Goal: Obtain resource: Download file/media

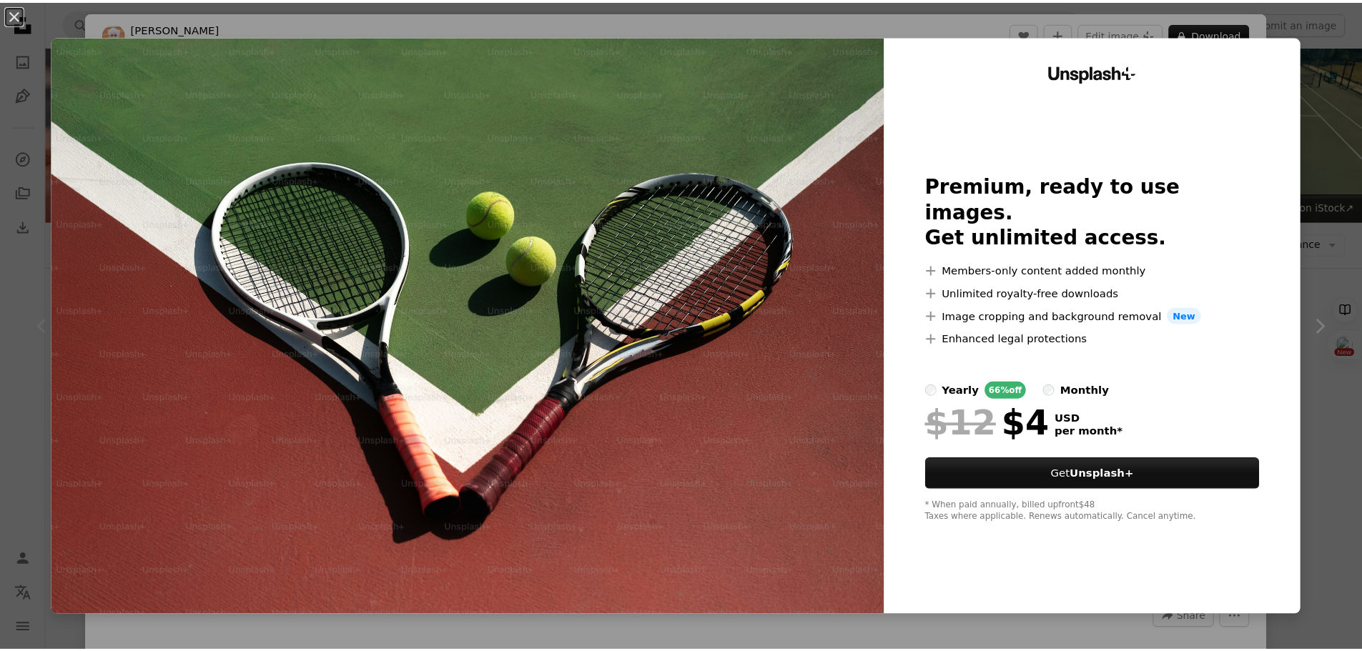
scroll to position [191, 0]
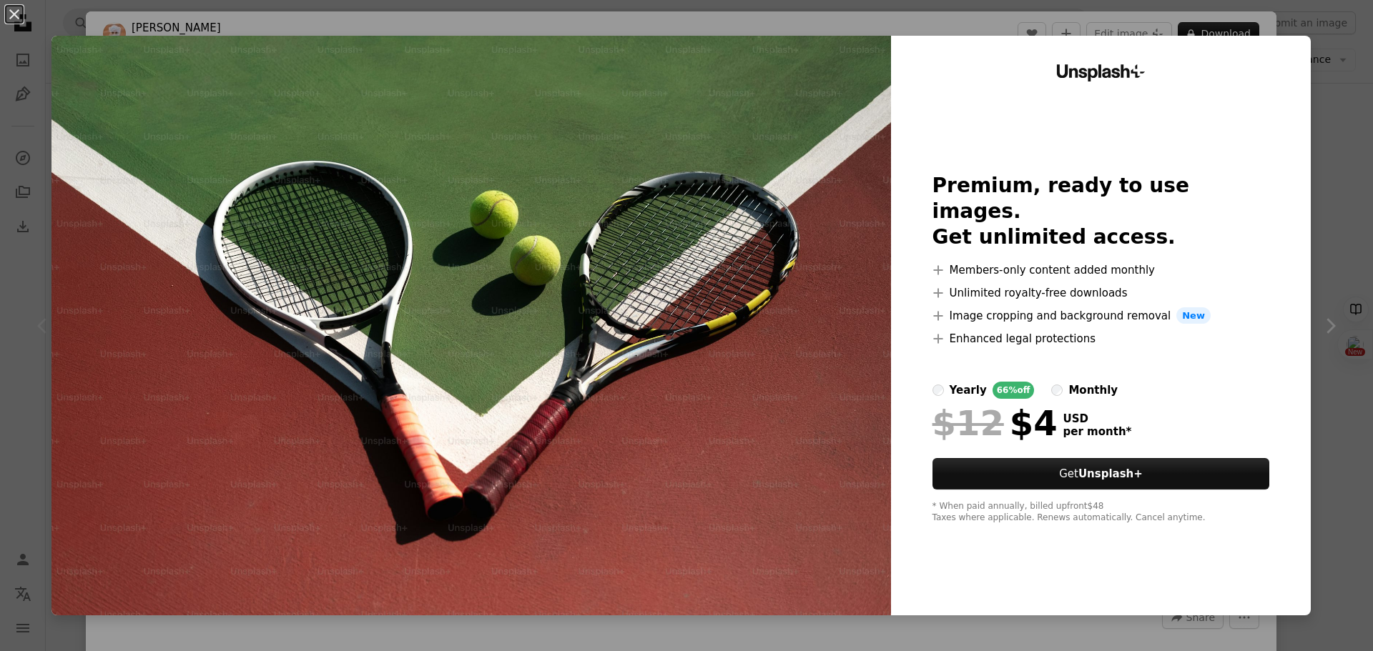
click at [1333, 51] on div "An X shape Unsplash+ Premium, ready to use images. Get unlimited access. A plus…" at bounding box center [686, 325] width 1373 height 651
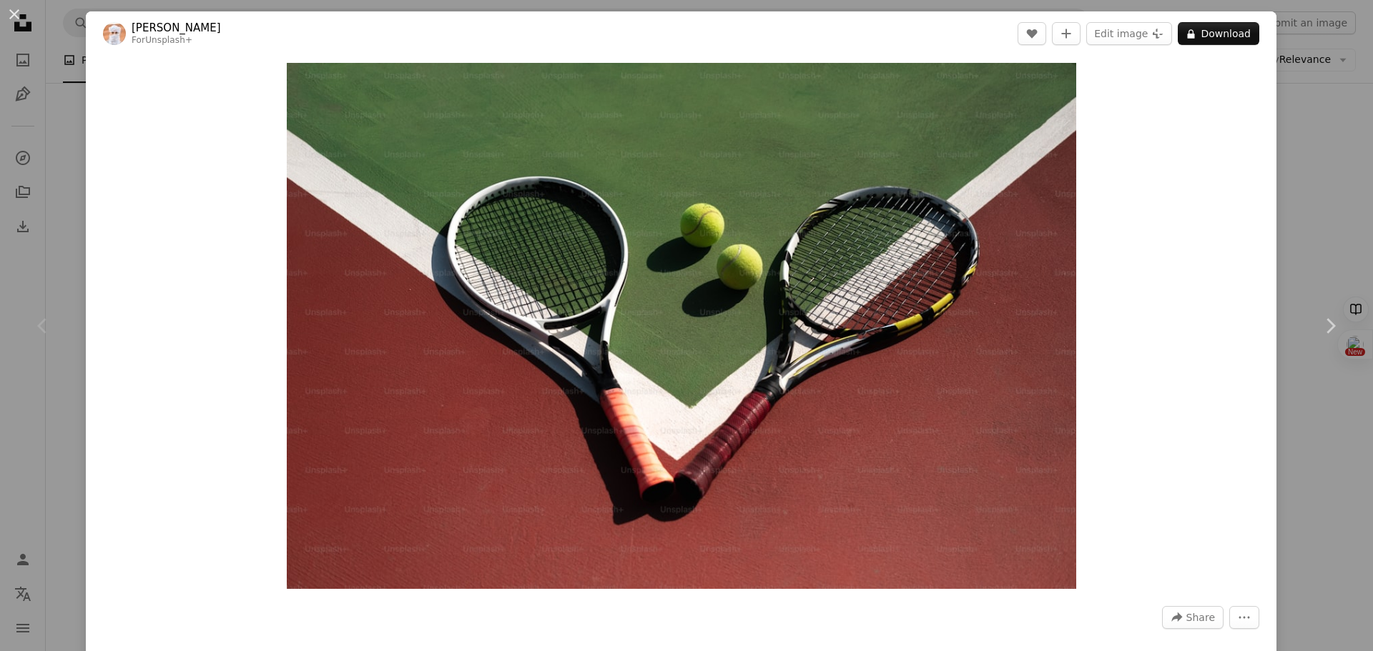
click at [65, 170] on div "An X shape Chevron left Chevron right Ahmed For Unsplash+ A heart A plus sign E…" at bounding box center [686, 325] width 1373 height 651
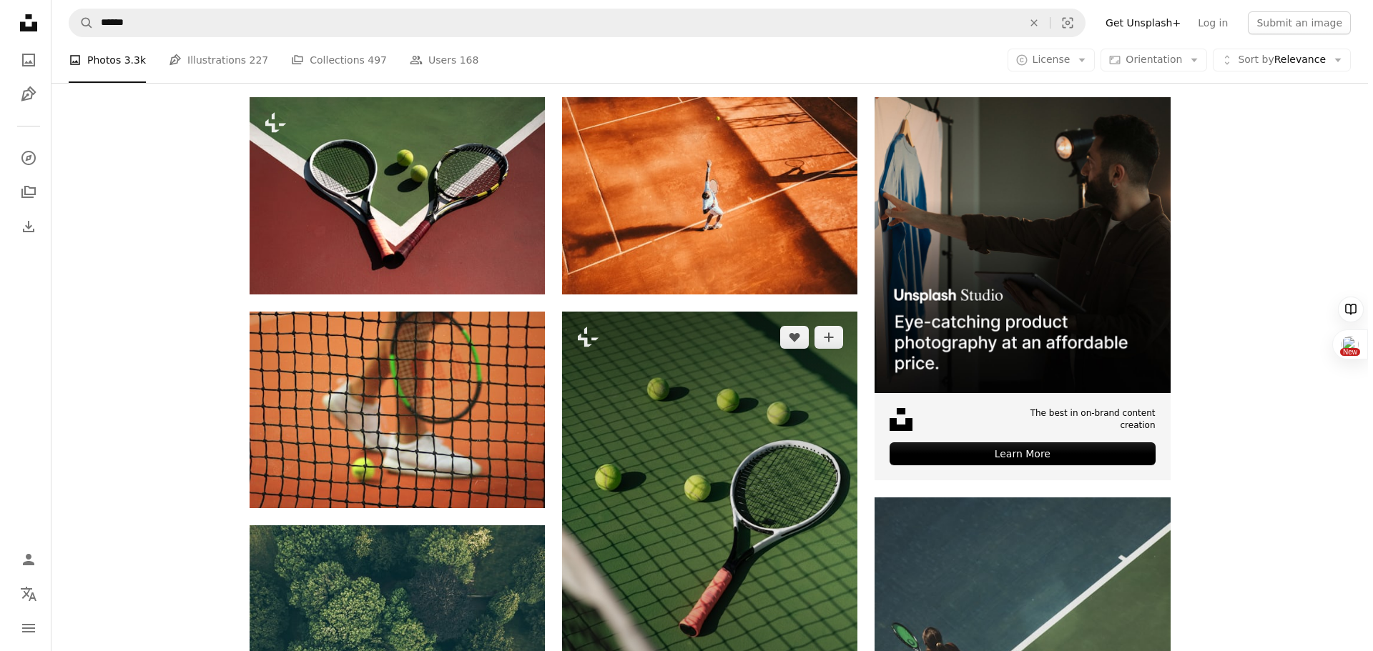
scroll to position [286, 0]
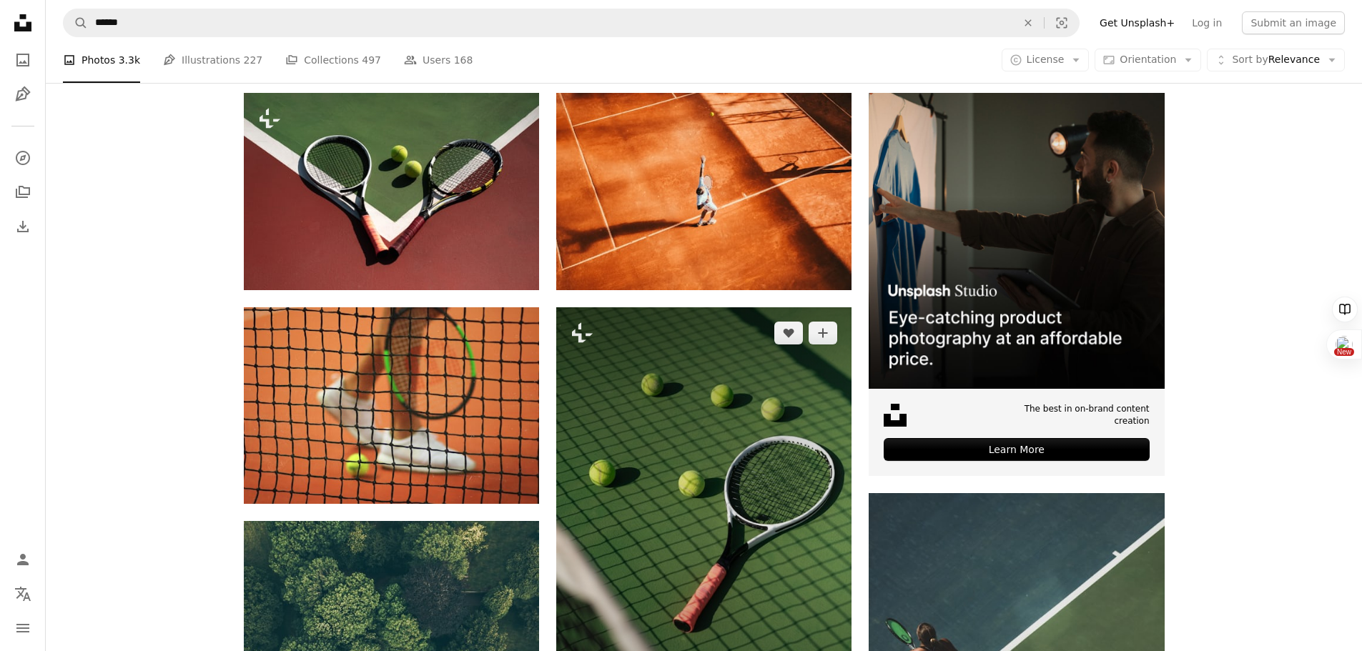
click at [812, 477] on img at bounding box center [703, 528] width 295 height 443
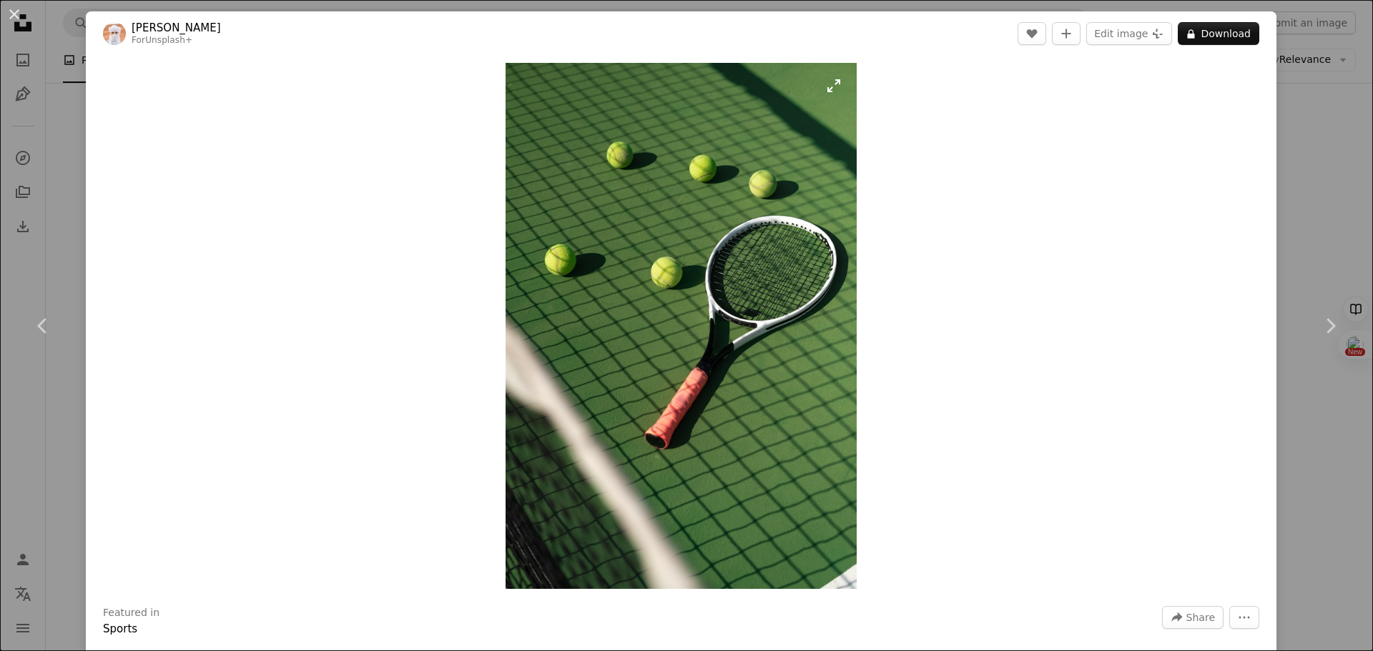
click at [731, 355] on img "Zoom in on this image" at bounding box center [681, 326] width 351 height 526
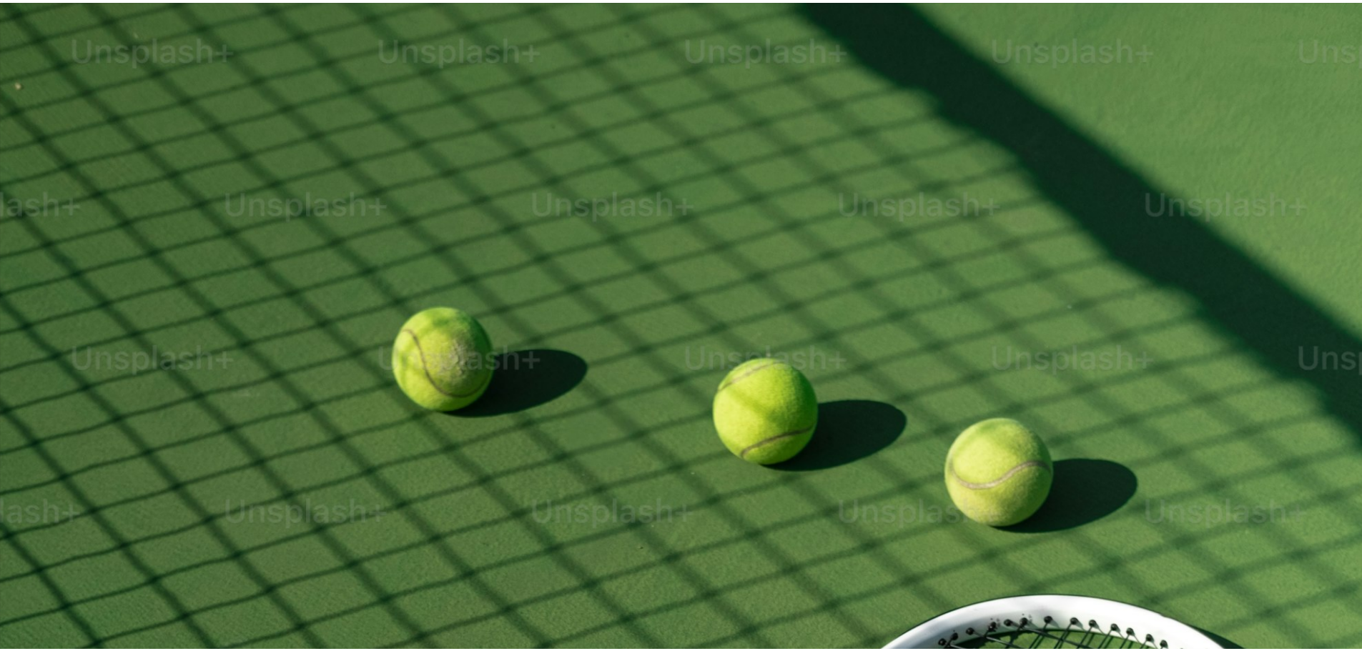
scroll to position [689, 0]
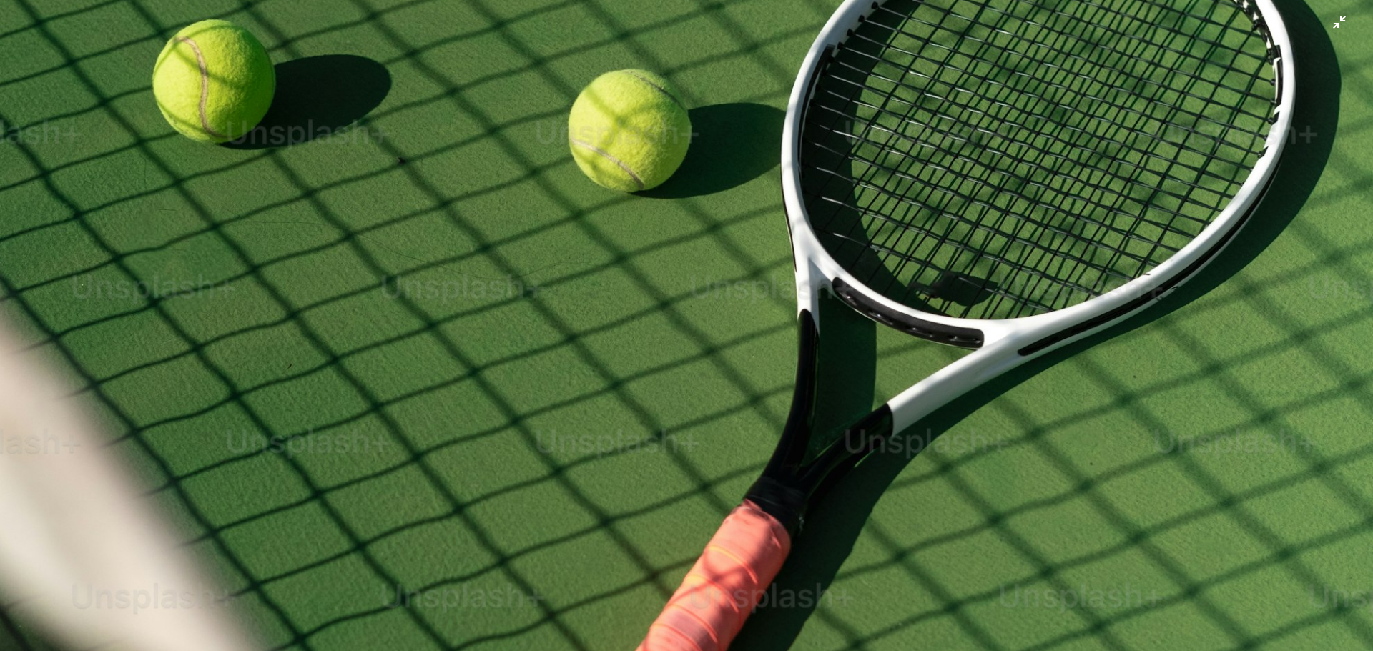
click at [731, 355] on img "Zoom out on this image" at bounding box center [686, 341] width 1374 height 2062
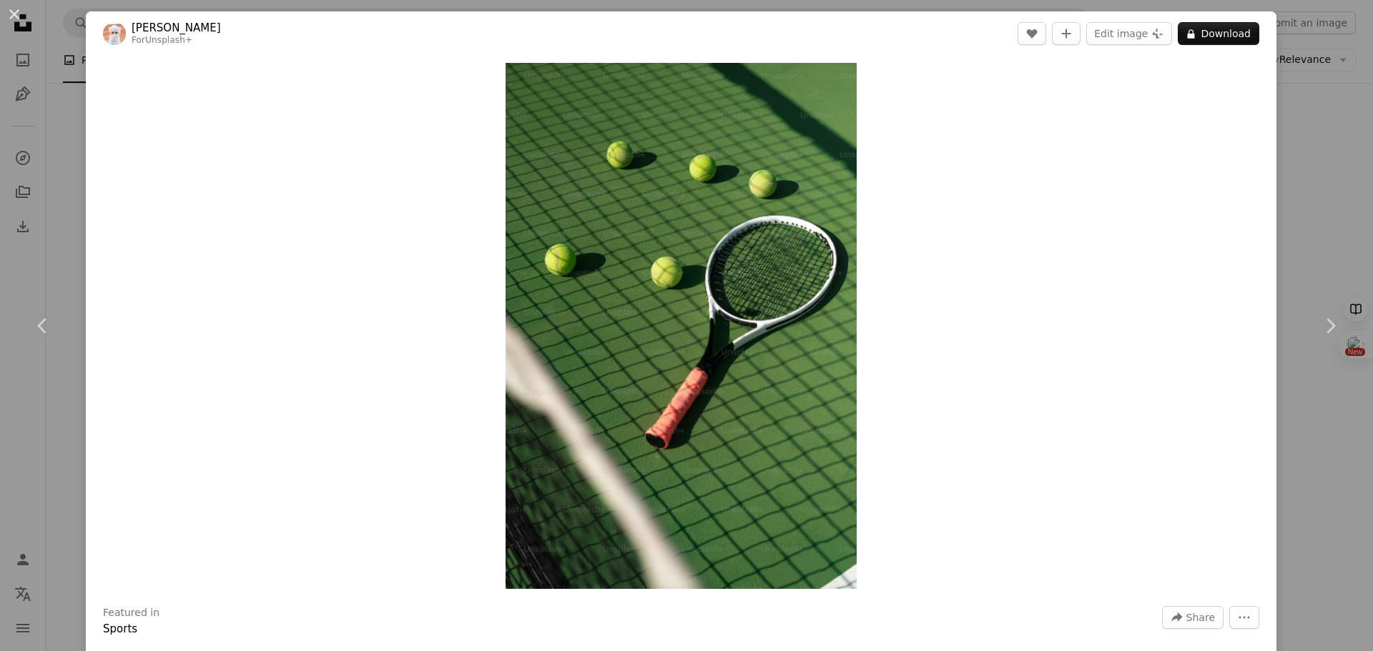
click at [59, 450] on div "An X shape Chevron left Chevron right Ahmed For Unsplash+ A heart A plus sign E…" at bounding box center [686, 325] width 1373 height 651
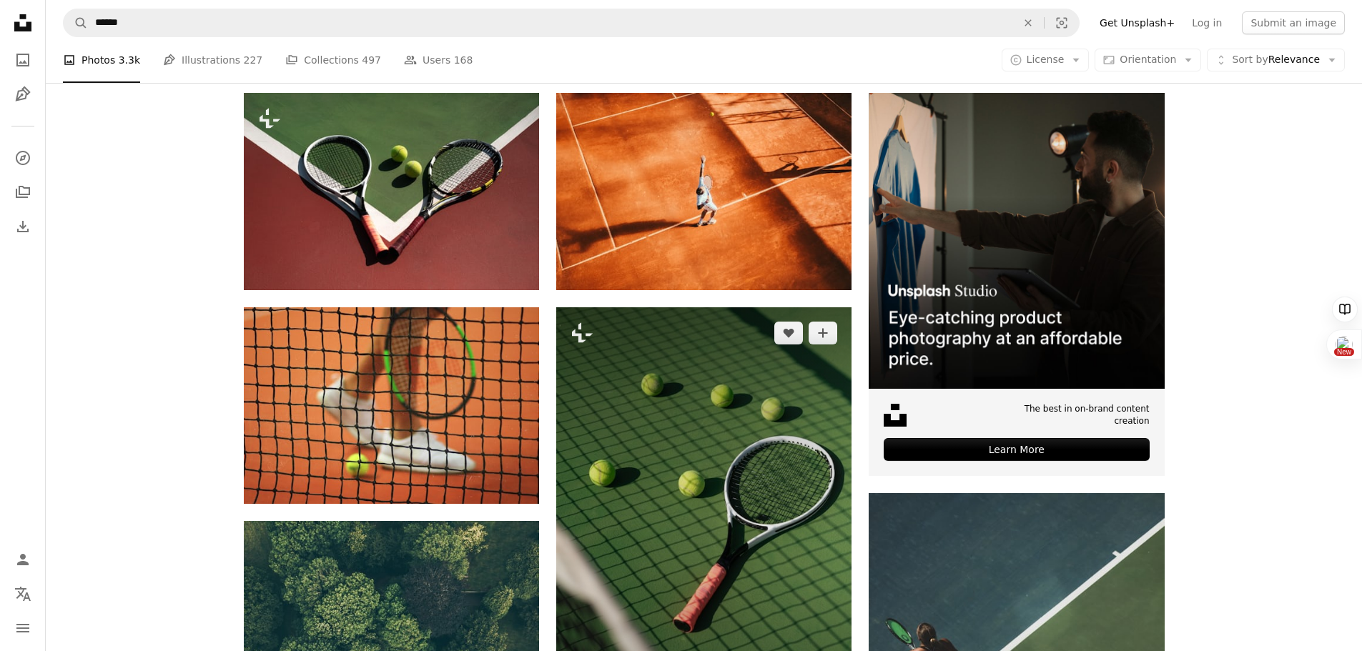
click at [683, 398] on img at bounding box center [703, 528] width 295 height 443
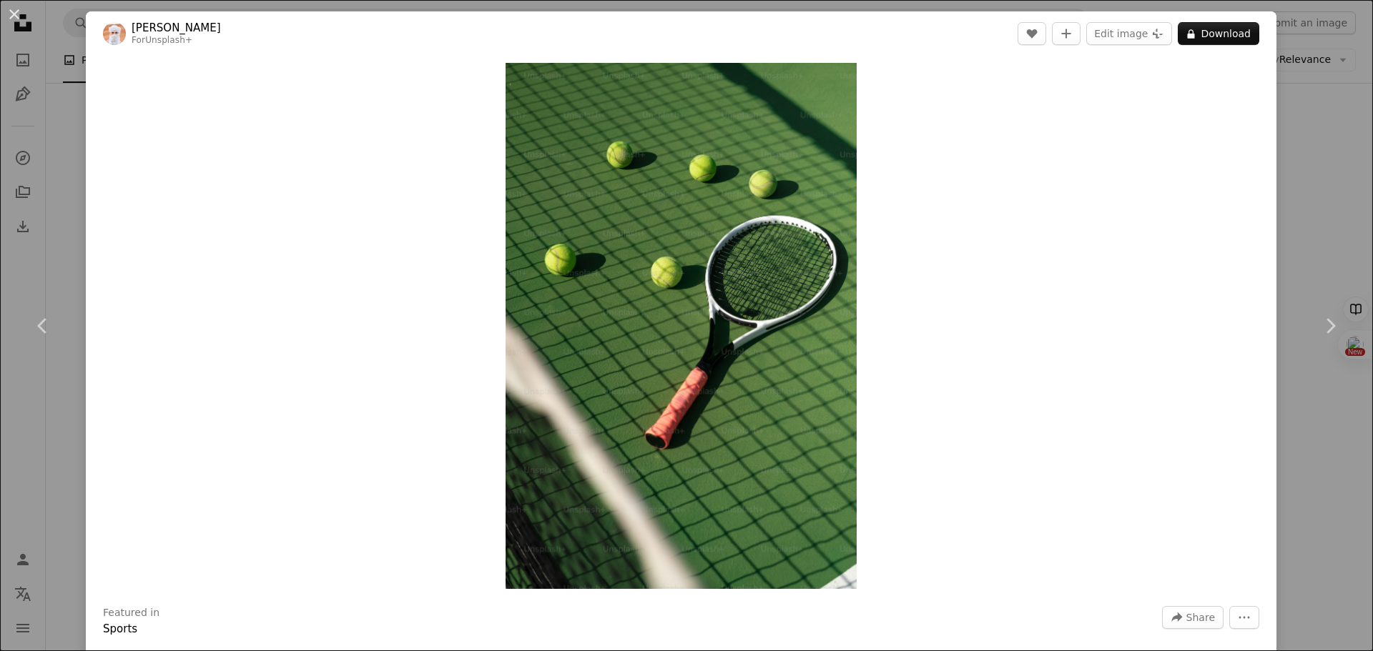
click at [22, 414] on div "An X shape Chevron left Chevron right Ahmed For Unsplash+ A heart A plus sign E…" at bounding box center [686, 325] width 1373 height 651
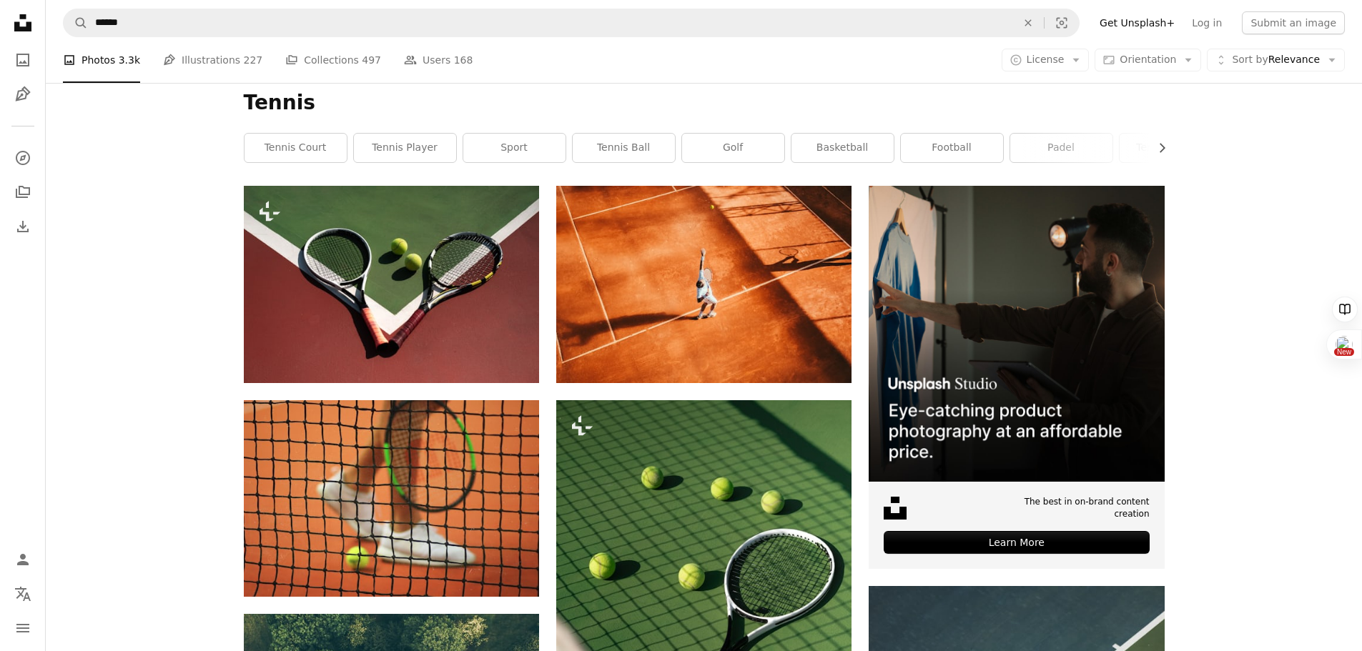
scroll to position [95, 0]
